Goal: Task Accomplishment & Management: Manage account settings

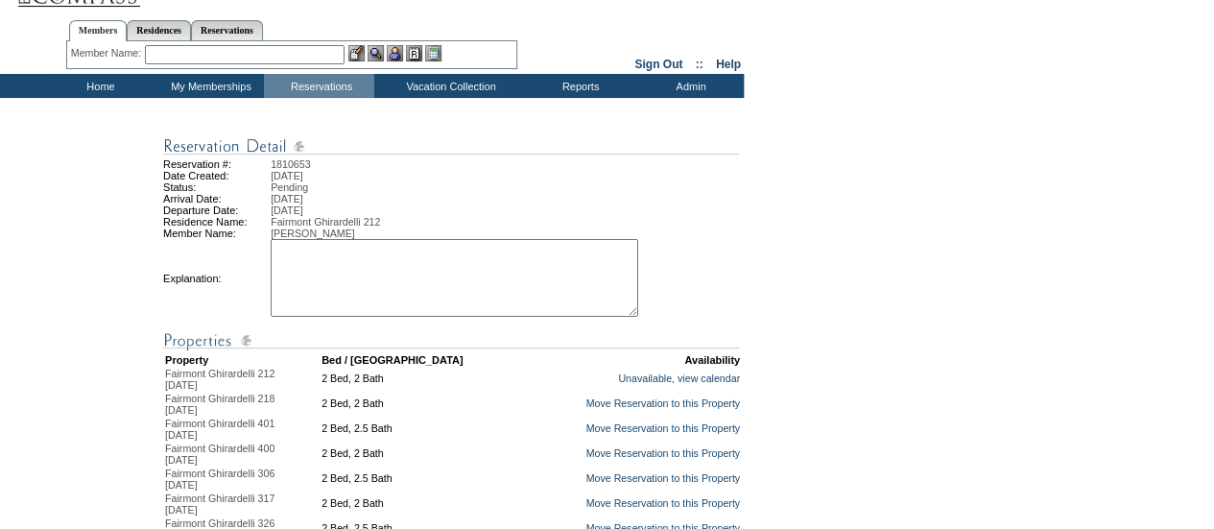
scroll to position [38, 0]
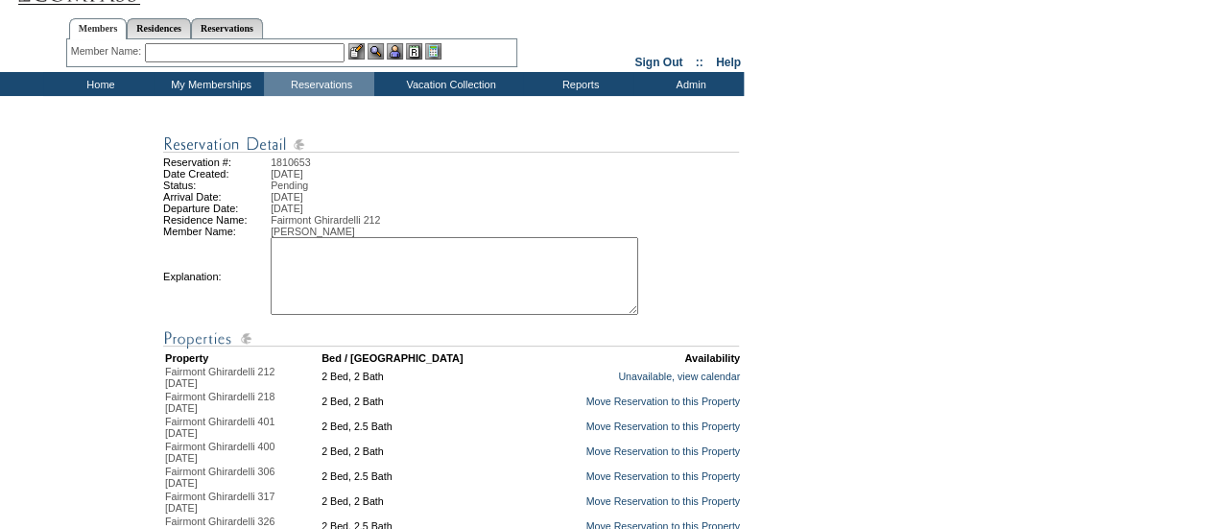
click at [475, 276] on textarea at bounding box center [455, 276] width 368 height 78
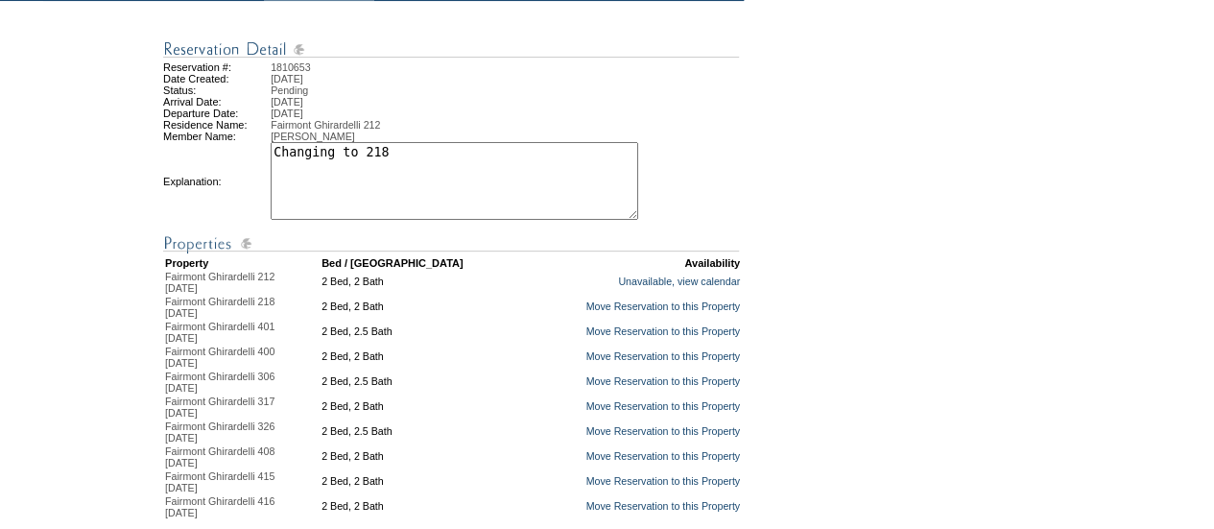
scroll to position [134, 0]
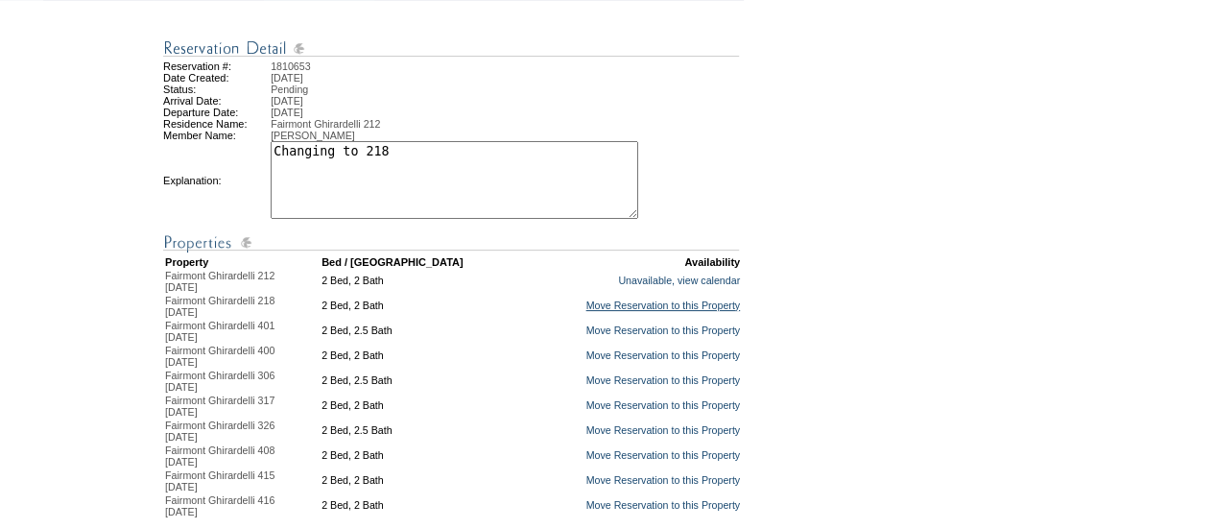
type textarea "Changing to 218"
click at [586, 311] on link "Move Reservation to this Property" at bounding box center [663, 306] width 155 height 12
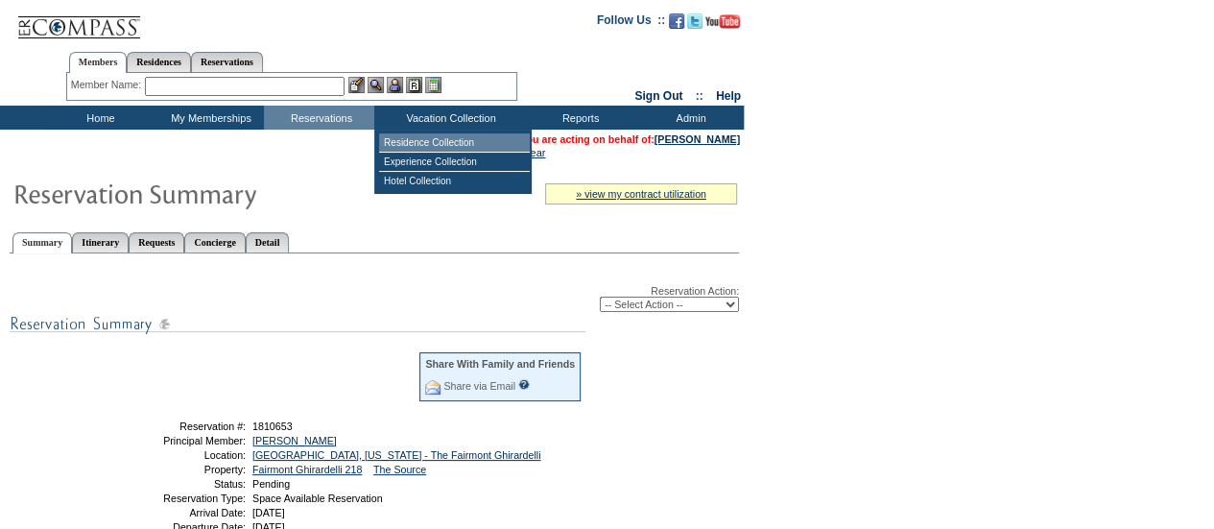
click at [400, 137] on td "Residence Collection" at bounding box center [454, 142] width 151 height 19
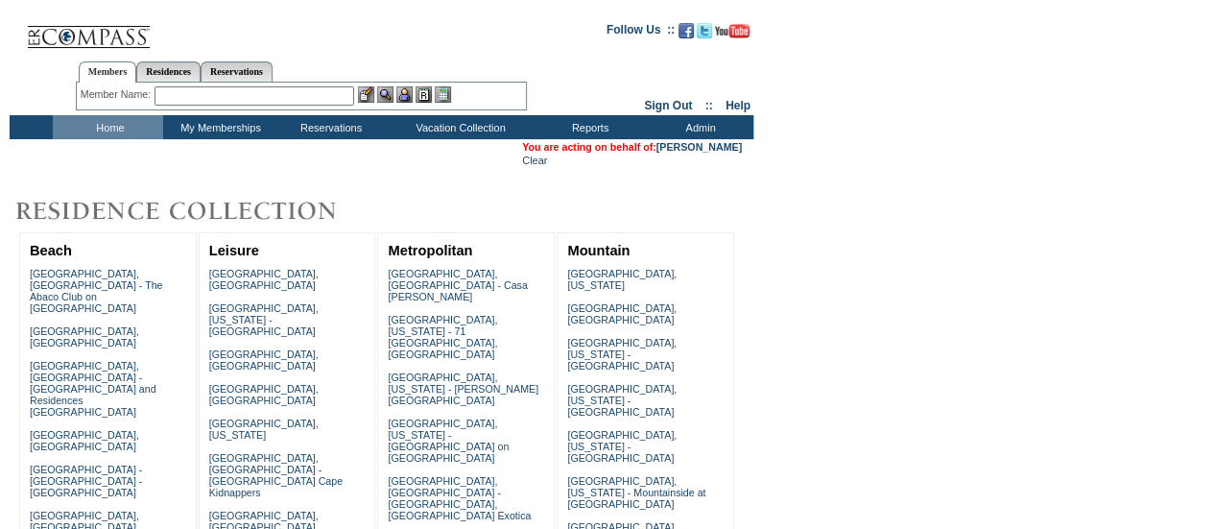
scroll to position [558, 0]
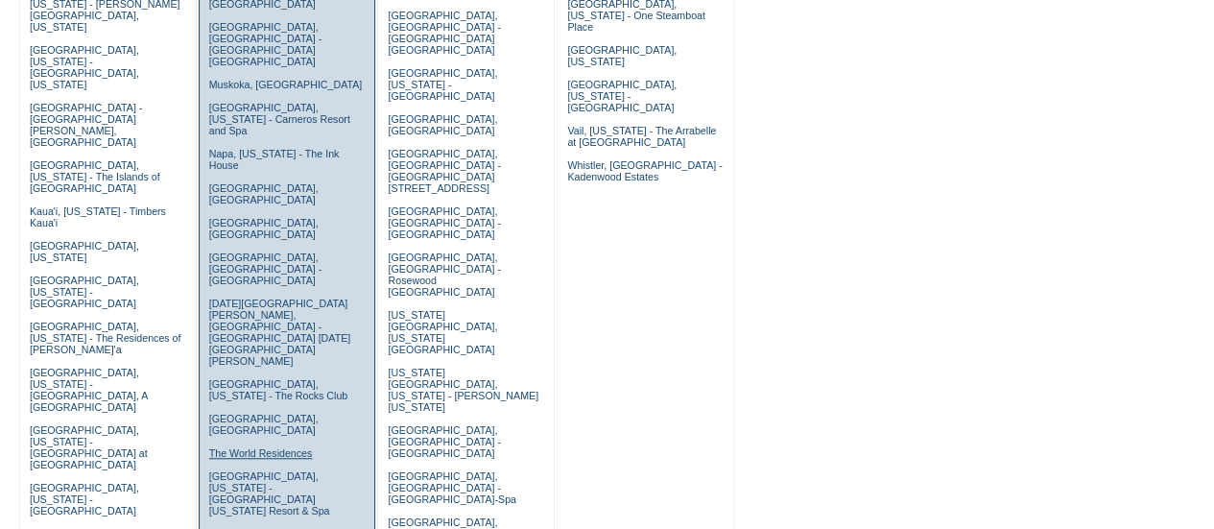
click at [250, 447] on link "The World Residences" at bounding box center [261, 453] width 104 height 12
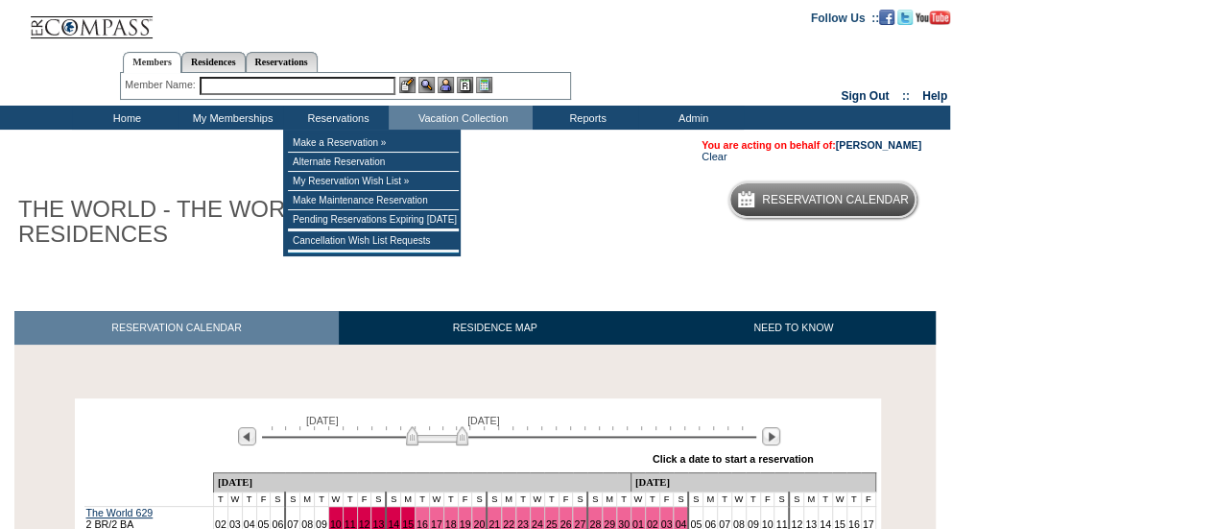
click at [315, 89] on input "text" at bounding box center [298, 86] width 196 height 18
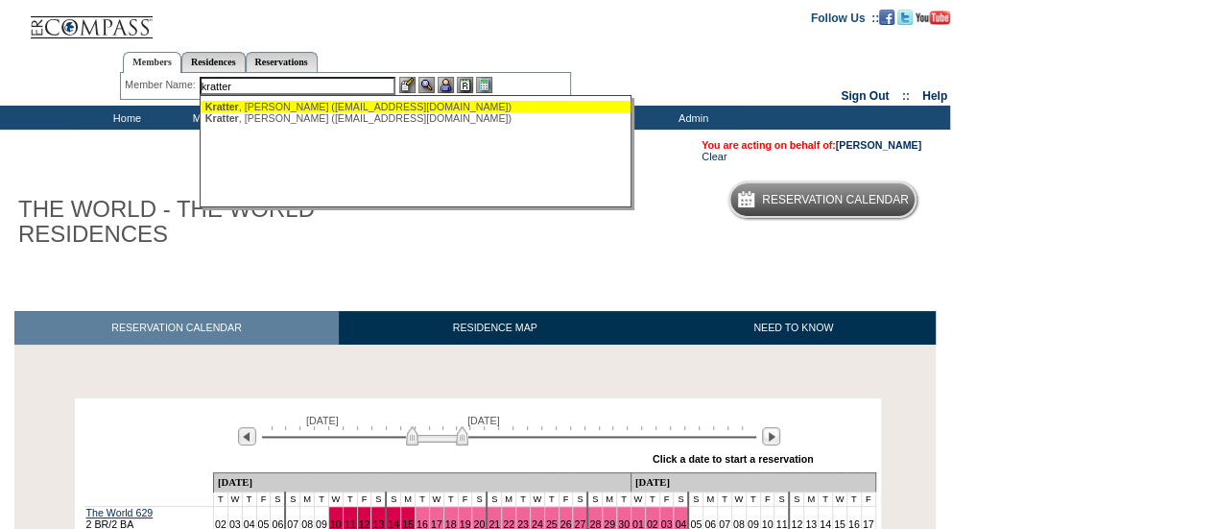
click at [300, 104] on div "Kratter , Jonathan (drkratter@gmail.com)" at bounding box center [416, 107] width 422 height 12
type input "Kratter, Jonathan (drkratter@gmail.com)"
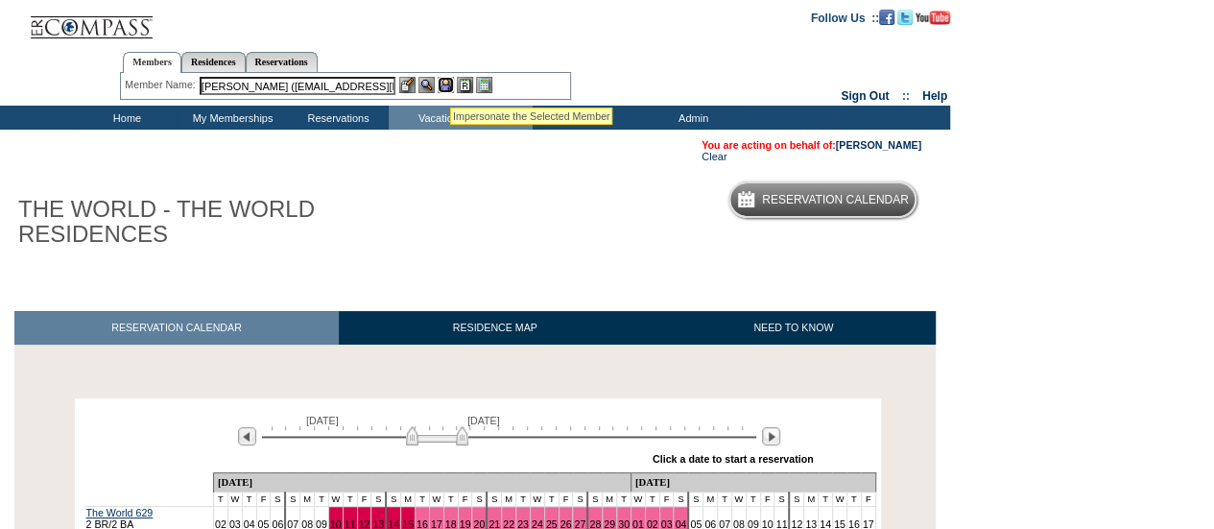
click at [448, 84] on img at bounding box center [446, 85] width 16 height 16
click at [426, 87] on img at bounding box center [427, 85] width 16 height 16
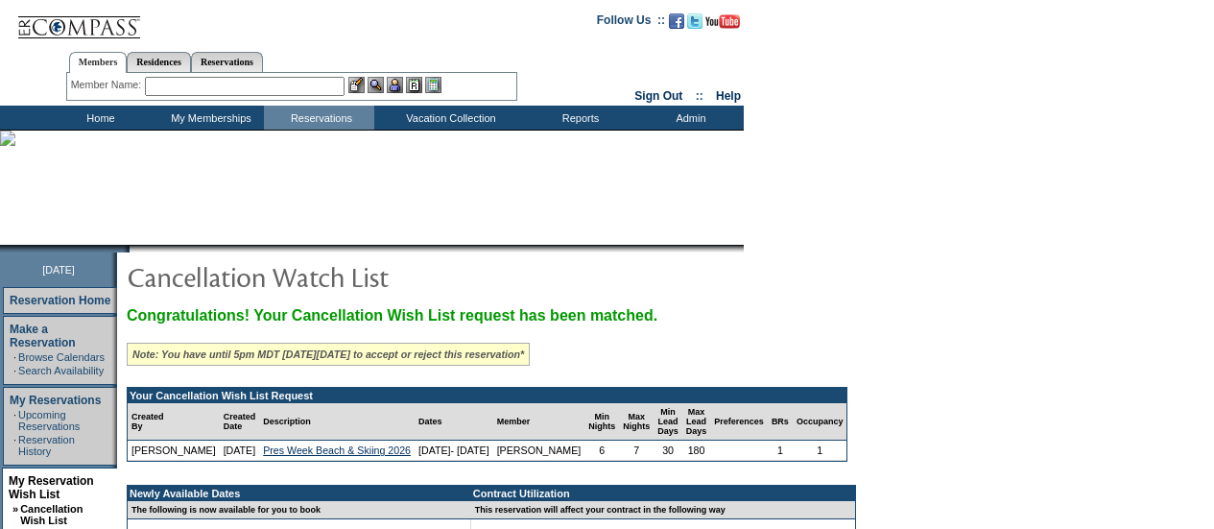
select select "02/15/2026"
select select "02/21/2026"
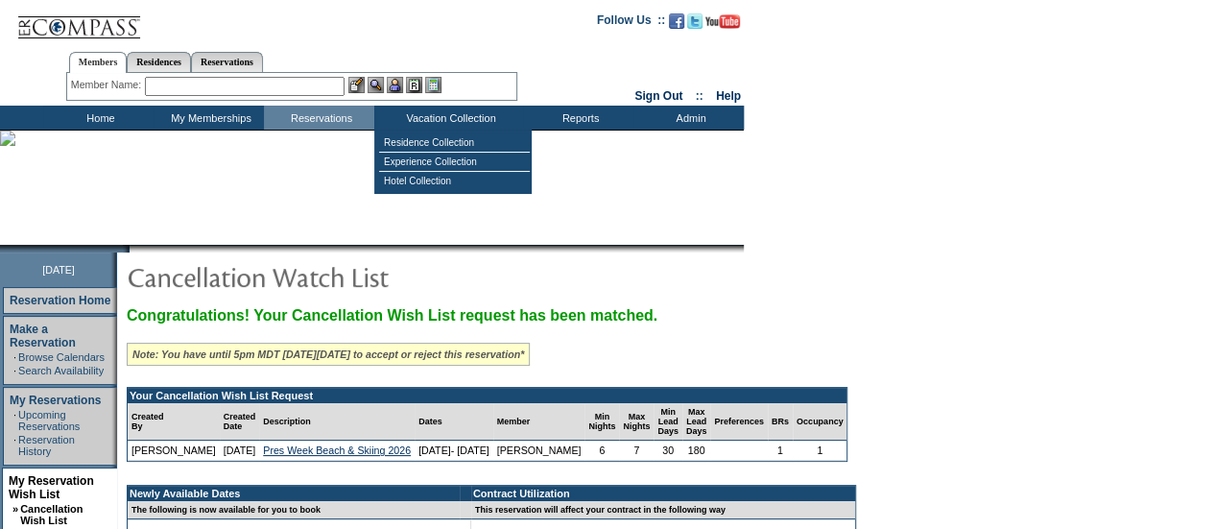
click at [330, 84] on input "text" at bounding box center [245, 86] width 200 height 19
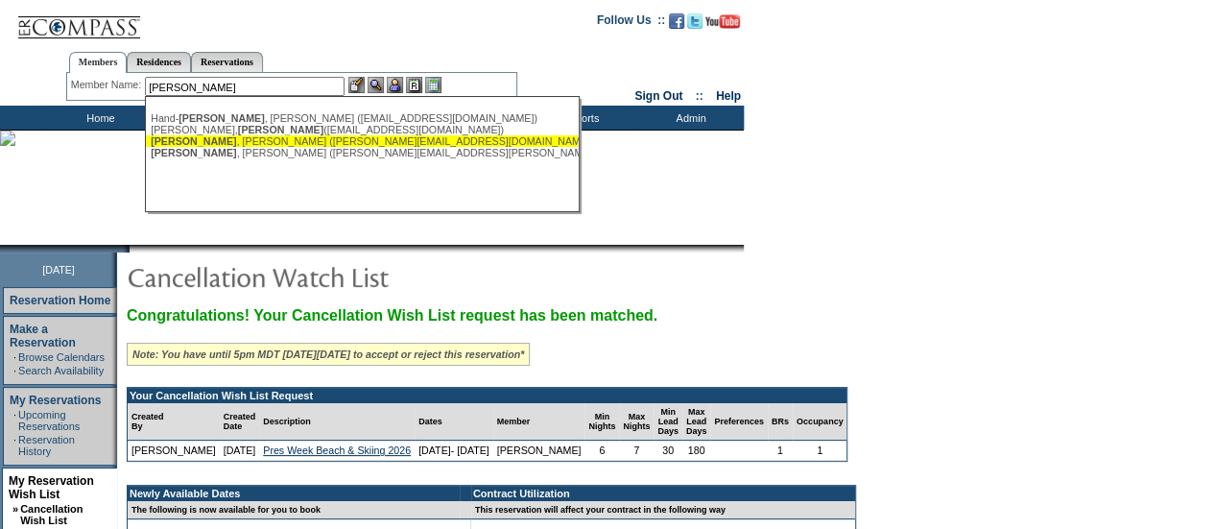
click at [275, 141] on div "Tierney , Brian (briantierney@briancom.com)" at bounding box center [362, 141] width 422 height 12
type input "Tierney, Brian (briantierney@briancom.com)"
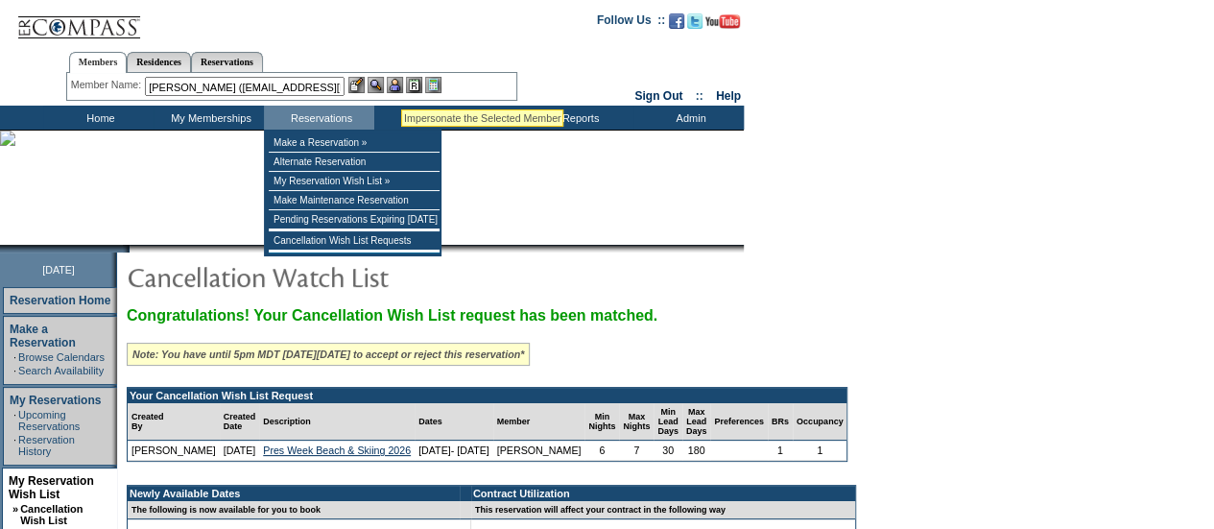
click at [399, 85] on img at bounding box center [395, 85] width 16 height 16
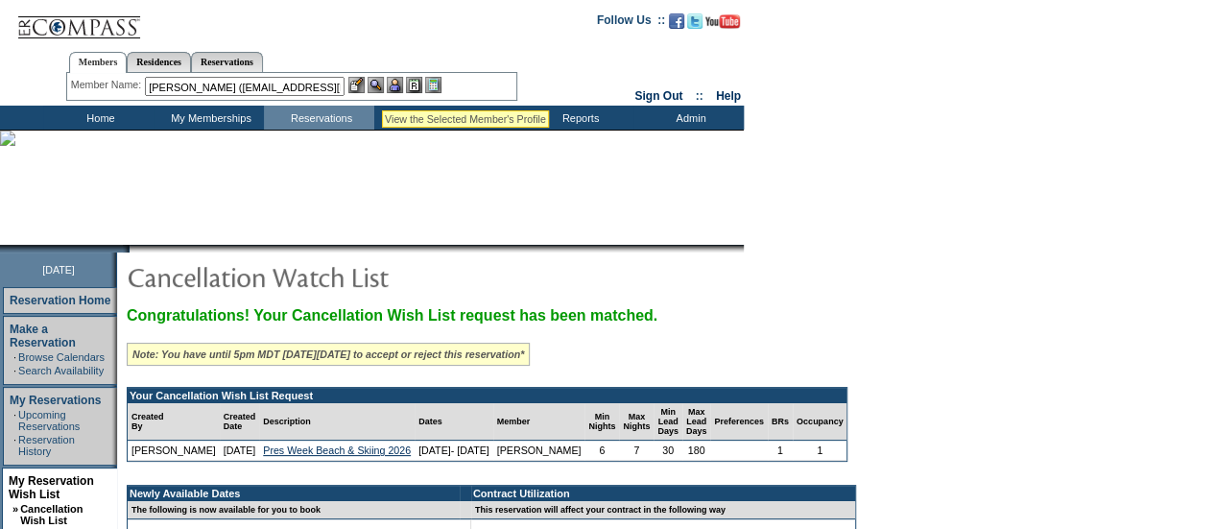
click at [381, 85] on img at bounding box center [376, 85] width 16 height 16
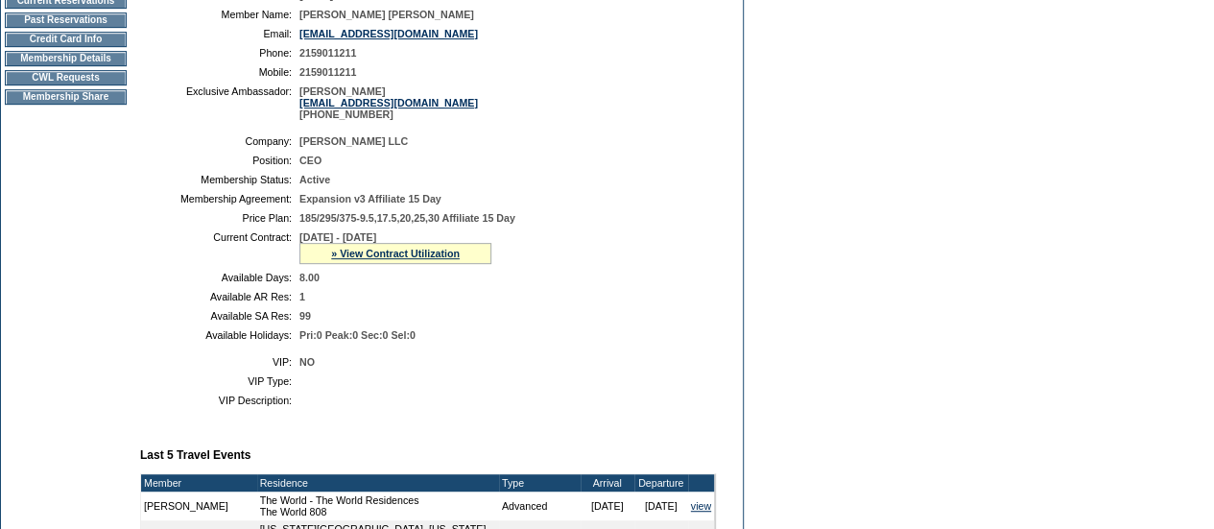
scroll to position [304, 0]
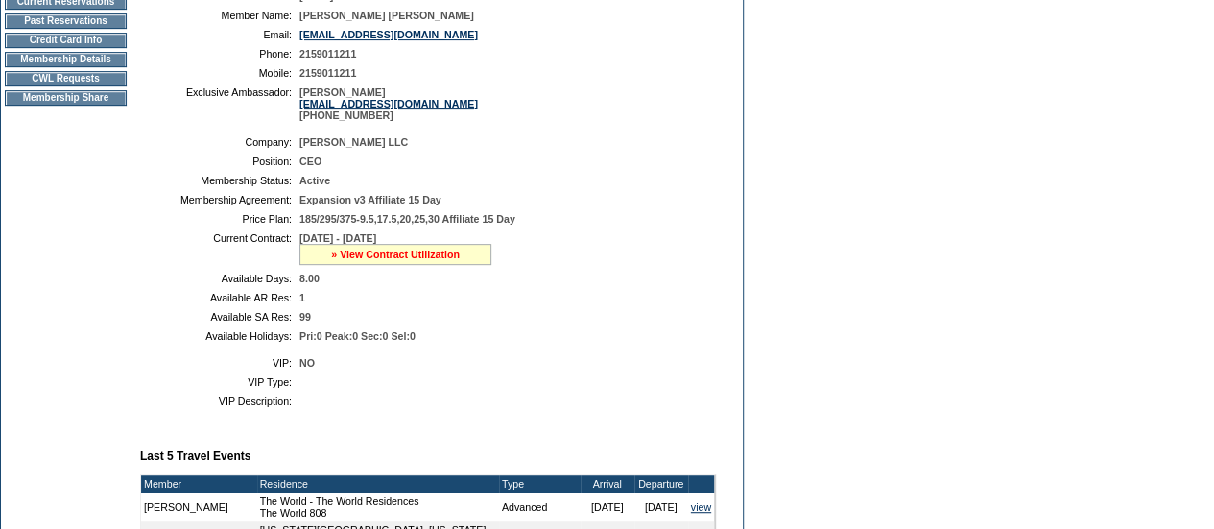
click at [364, 260] on link "» View Contract Utilization" at bounding box center [395, 255] width 129 height 12
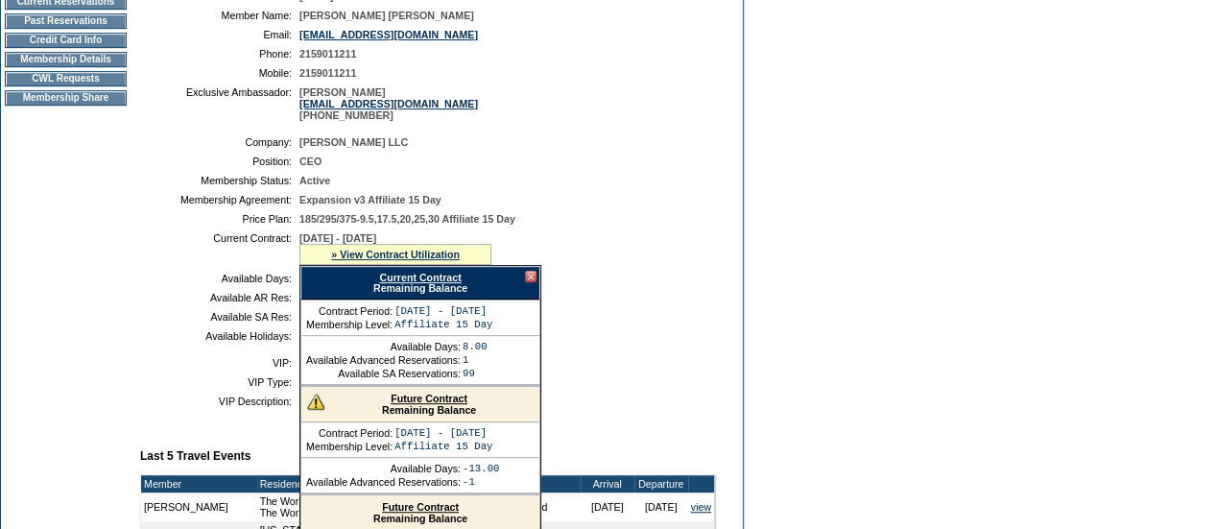
click at [409, 283] on link "Current Contract" at bounding box center [420, 278] width 82 height 12
click at [20, 265] on td "Dashboard Personal Info Business Info Address Info Web Access Notes Current Res…" at bounding box center [66, 379] width 130 height 998
